Goal: Find specific page/section: Find specific page/section

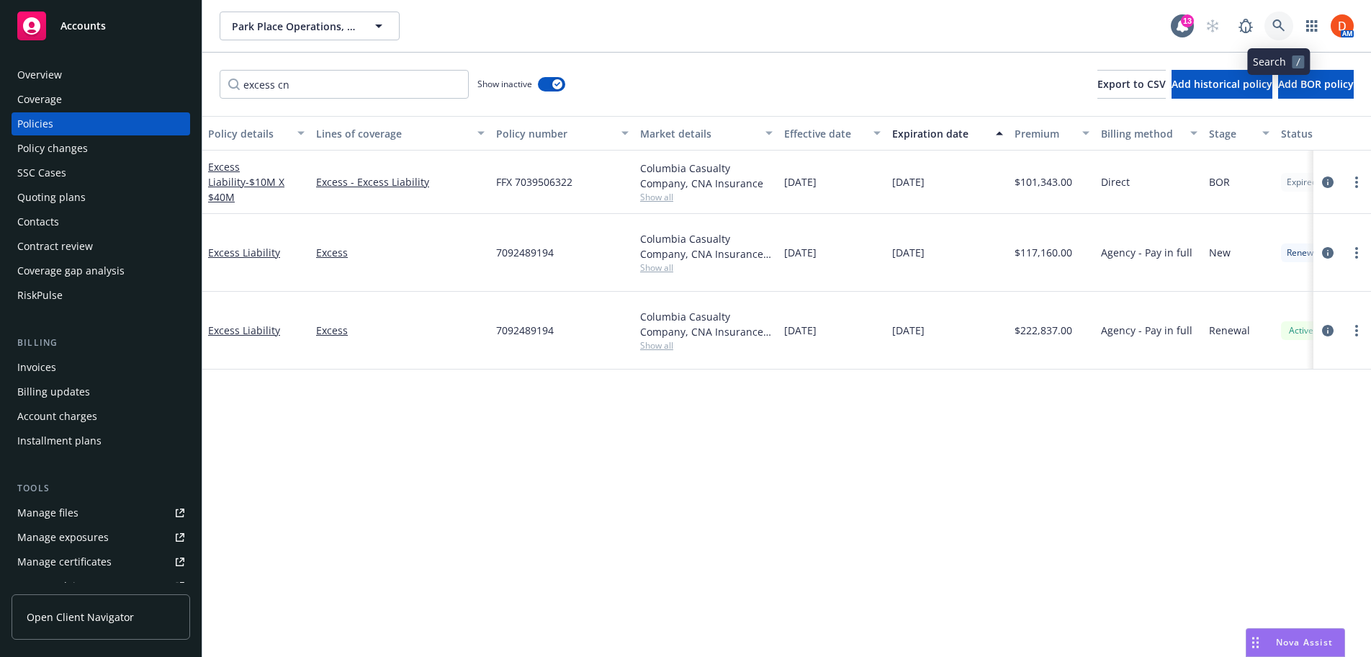
click at [1286, 26] on link at bounding box center [1278, 26] width 29 height 29
